Goal: Information Seeking & Learning: Learn about a topic

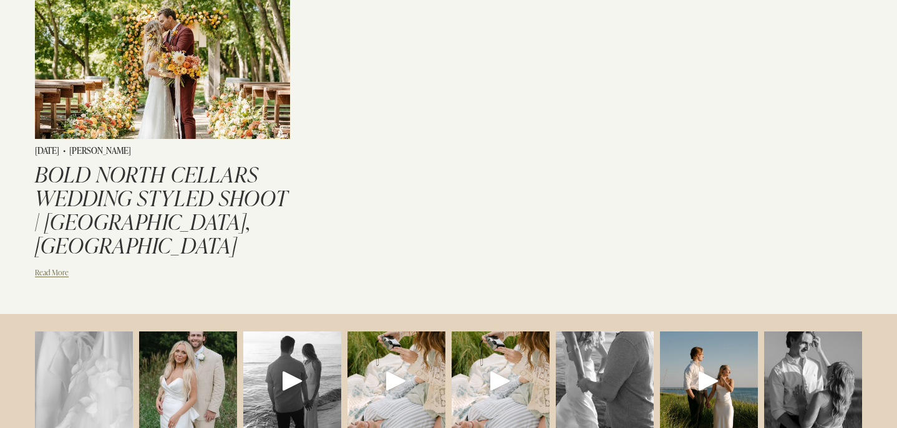
scroll to position [244, 0]
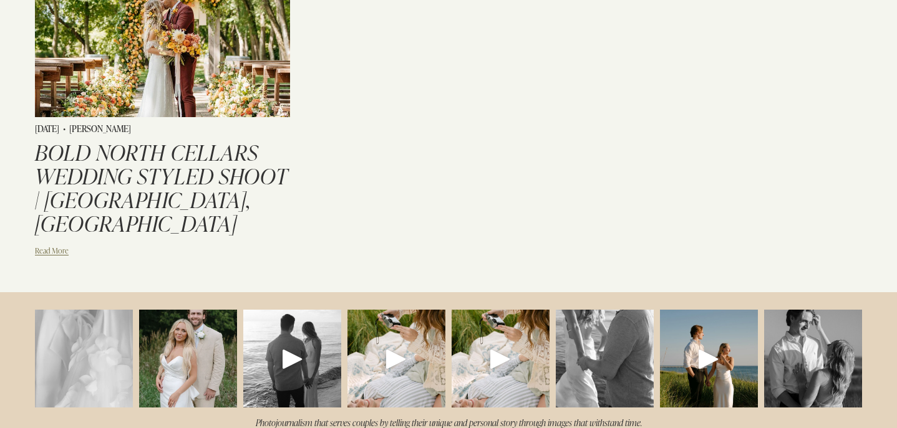
click at [42, 240] on link "Read More" at bounding box center [52, 248] width 34 height 17
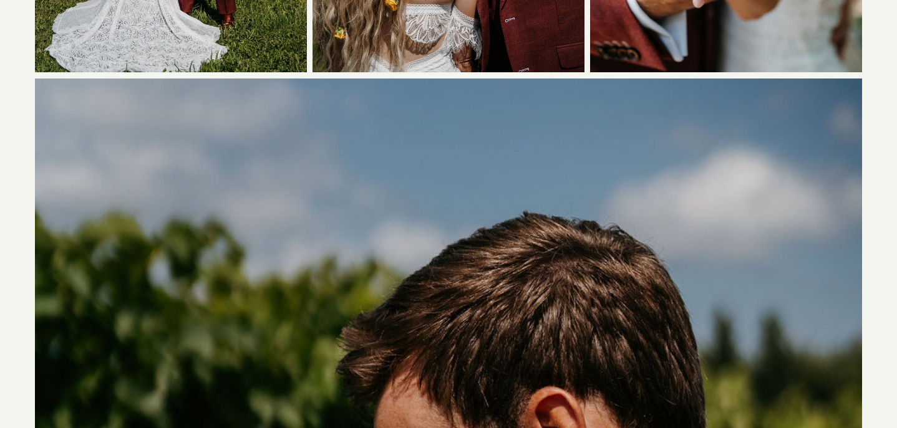
scroll to position [4274, 0]
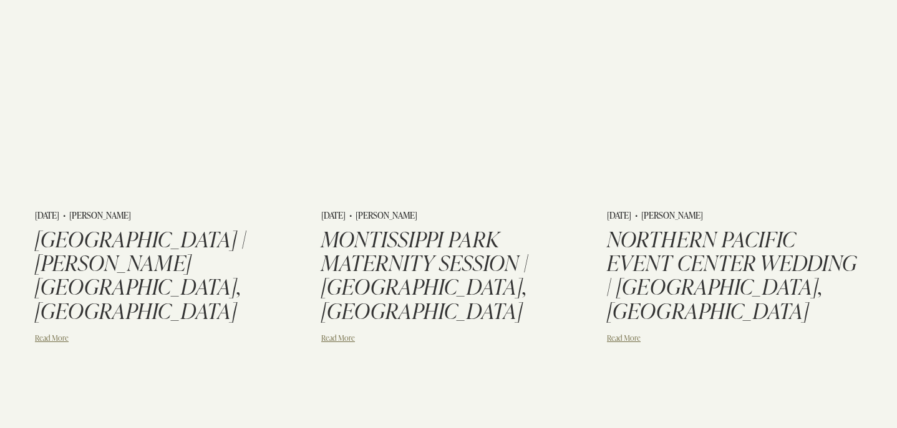
scroll to position [1092, 0]
